Goal: Check status: Check status

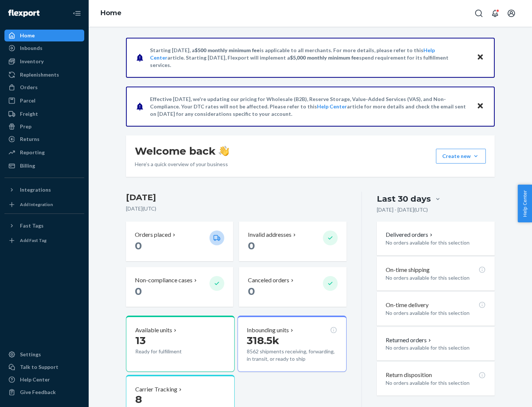
click at [476, 156] on button "Create new Create new inbound Create new order Create new product" at bounding box center [461, 156] width 50 height 15
click at [25, 126] on div "Prep" at bounding box center [25, 126] width 11 height 7
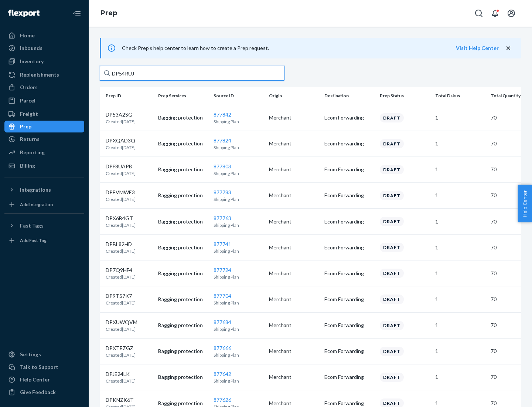
type input "DP54RUJL"
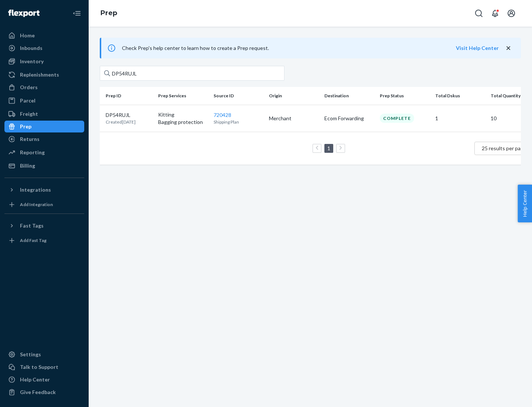
click at [129, 114] on p "DP54RUJL" at bounding box center [121, 114] width 30 height 7
